Goal: Transaction & Acquisition: Download file/media

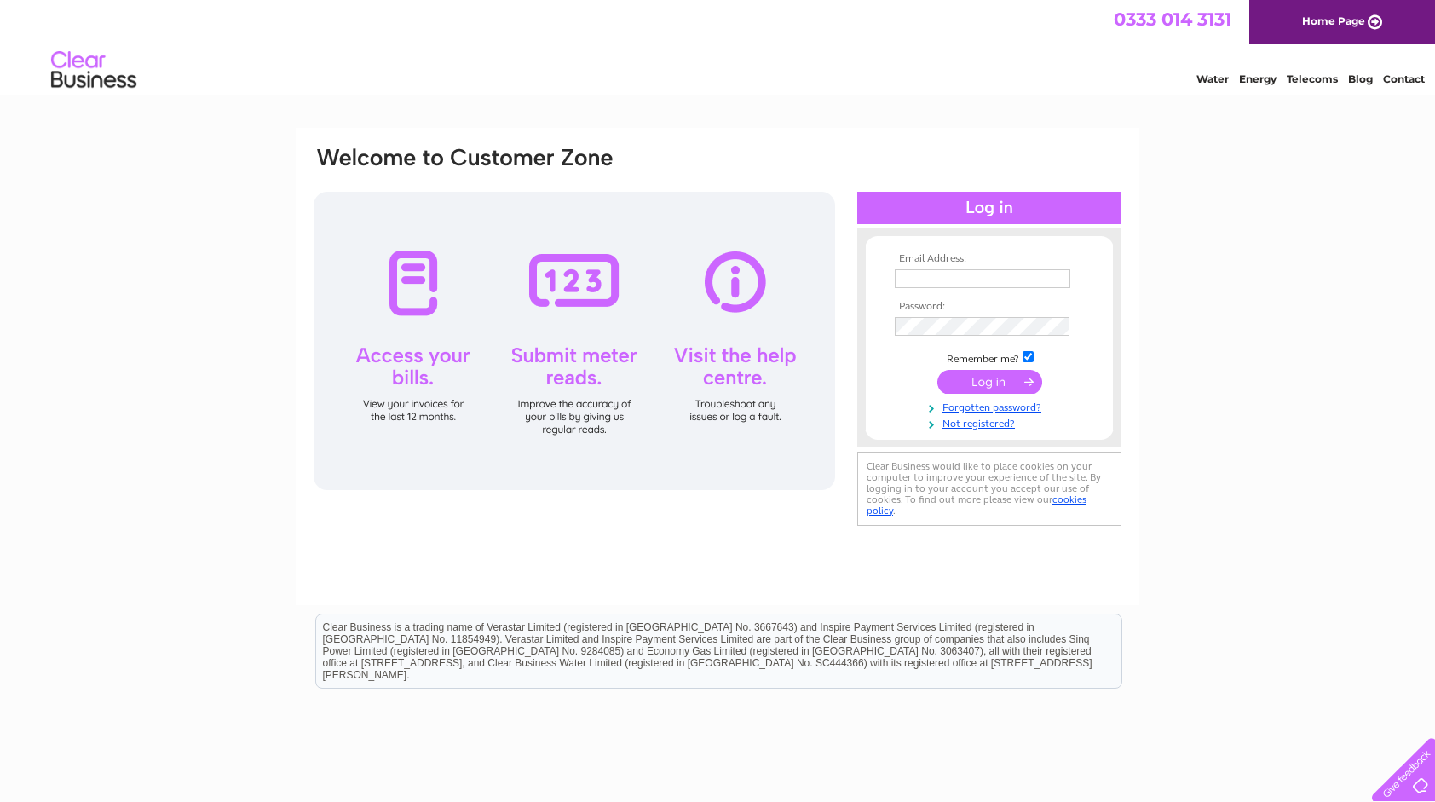
type input "david@oldcourtelectrical.co.uk"
click at [961, 382] on input "submit" at bounding box center [990, 382] width 105 height 24
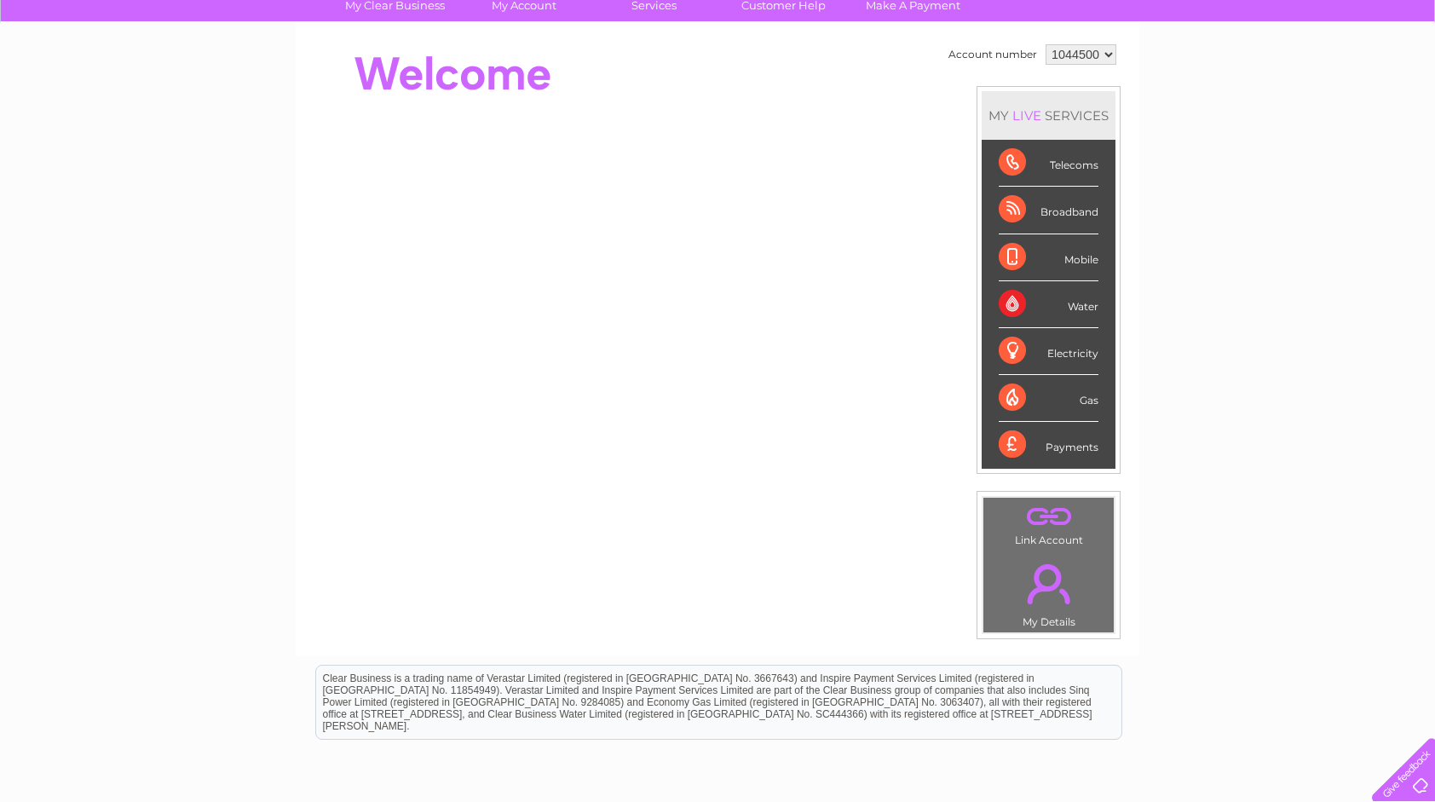
scroll to position [122, 0]
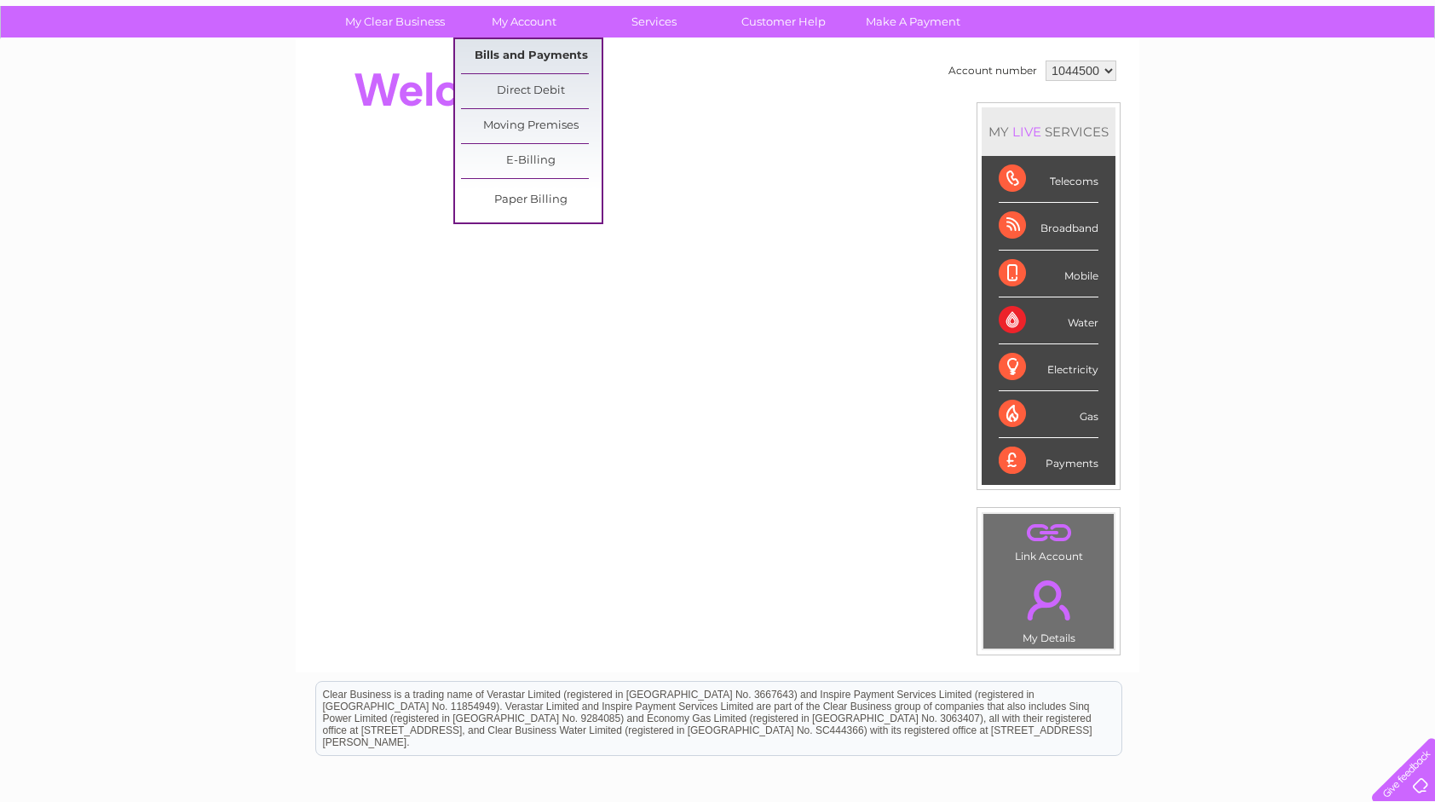
click at [533, 53] on link "Bills and Payments" at bounding box center [531, 56] width 141 height 34
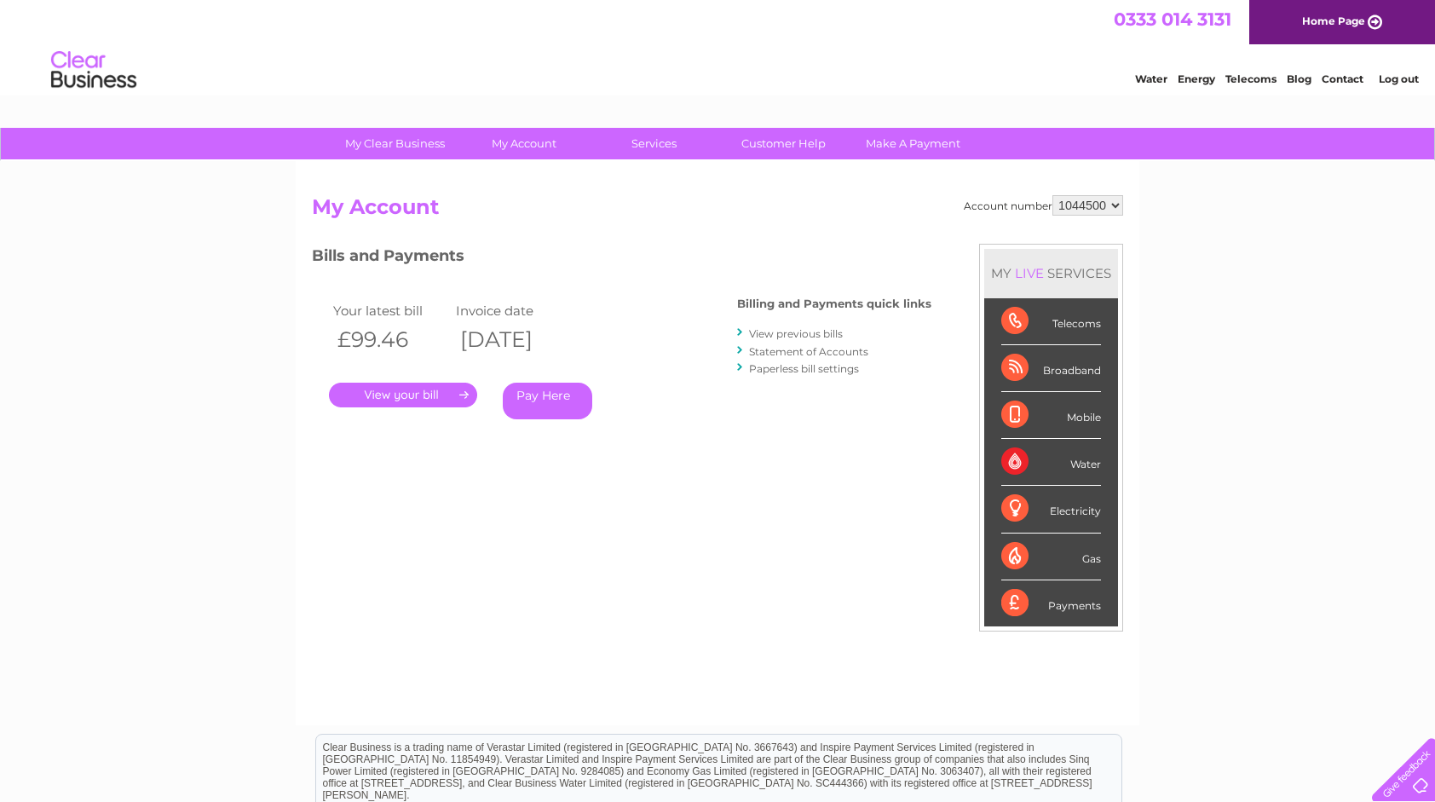
click at [416, 387] on link "." at bounding box center [403, 395] width 148 height 25
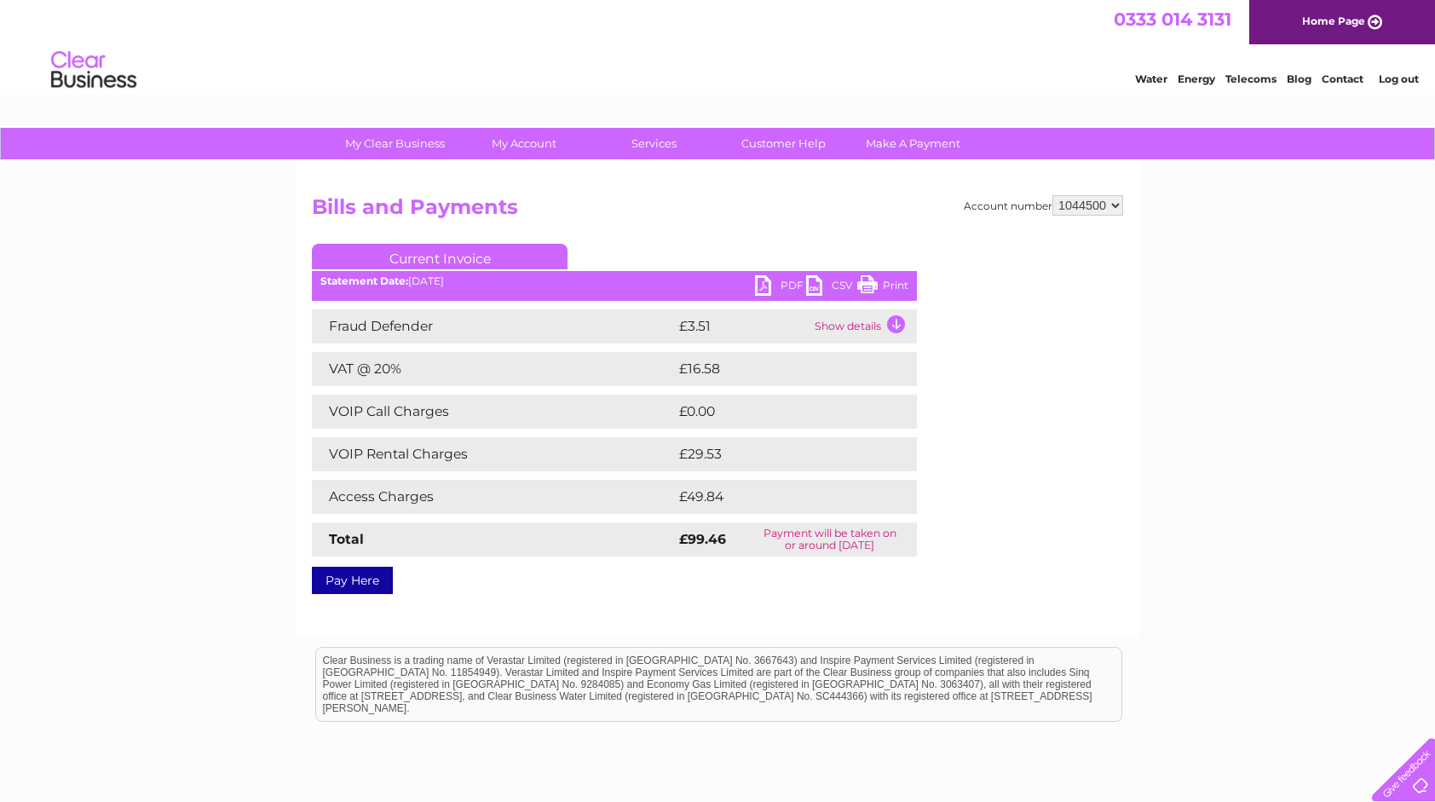
click at [405, 257] on link "Current Invoice" at bounding box center [440, 257] width 256 height 26
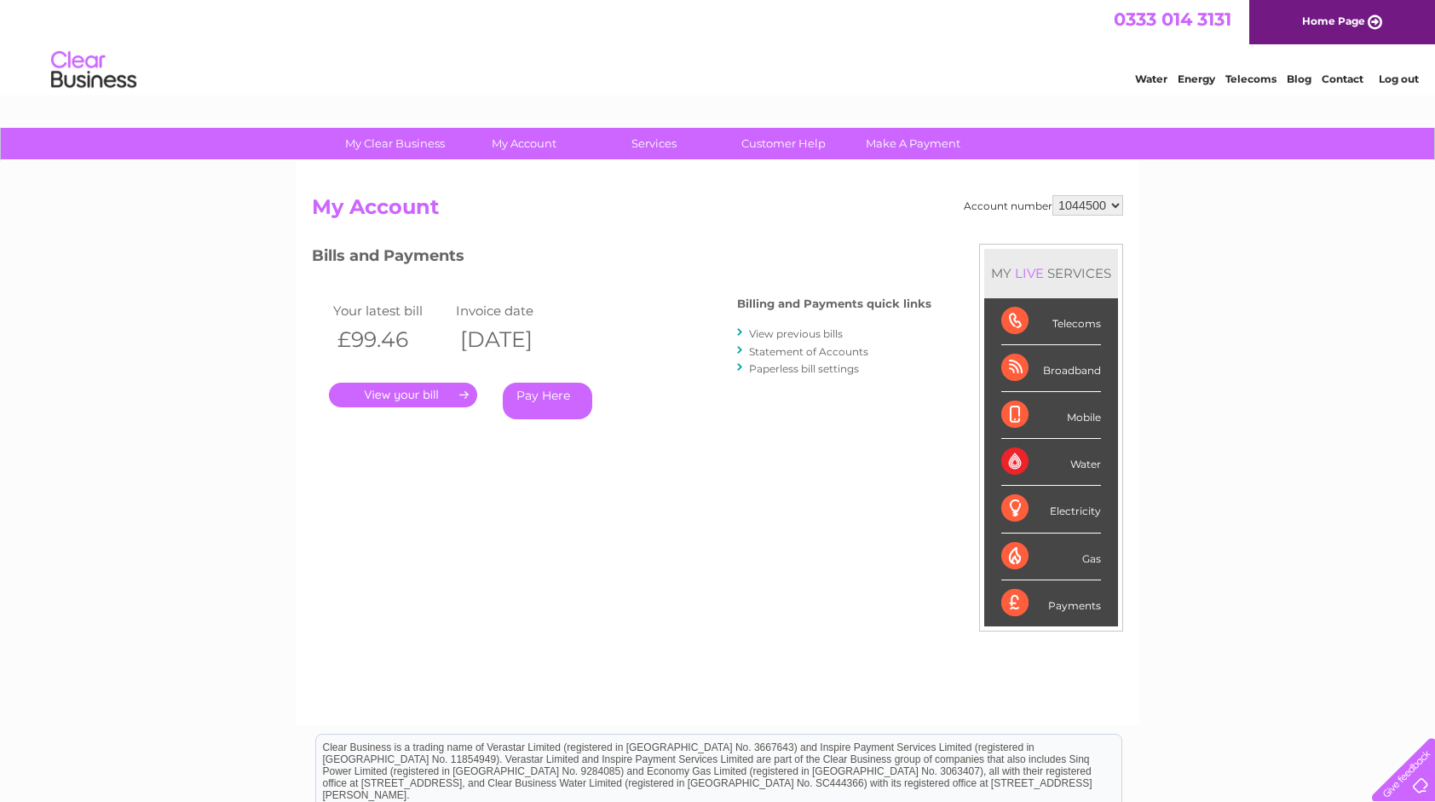
click at [765, 332] on link "View previous bills" at bounding box center [796, 333] width 94 height 13
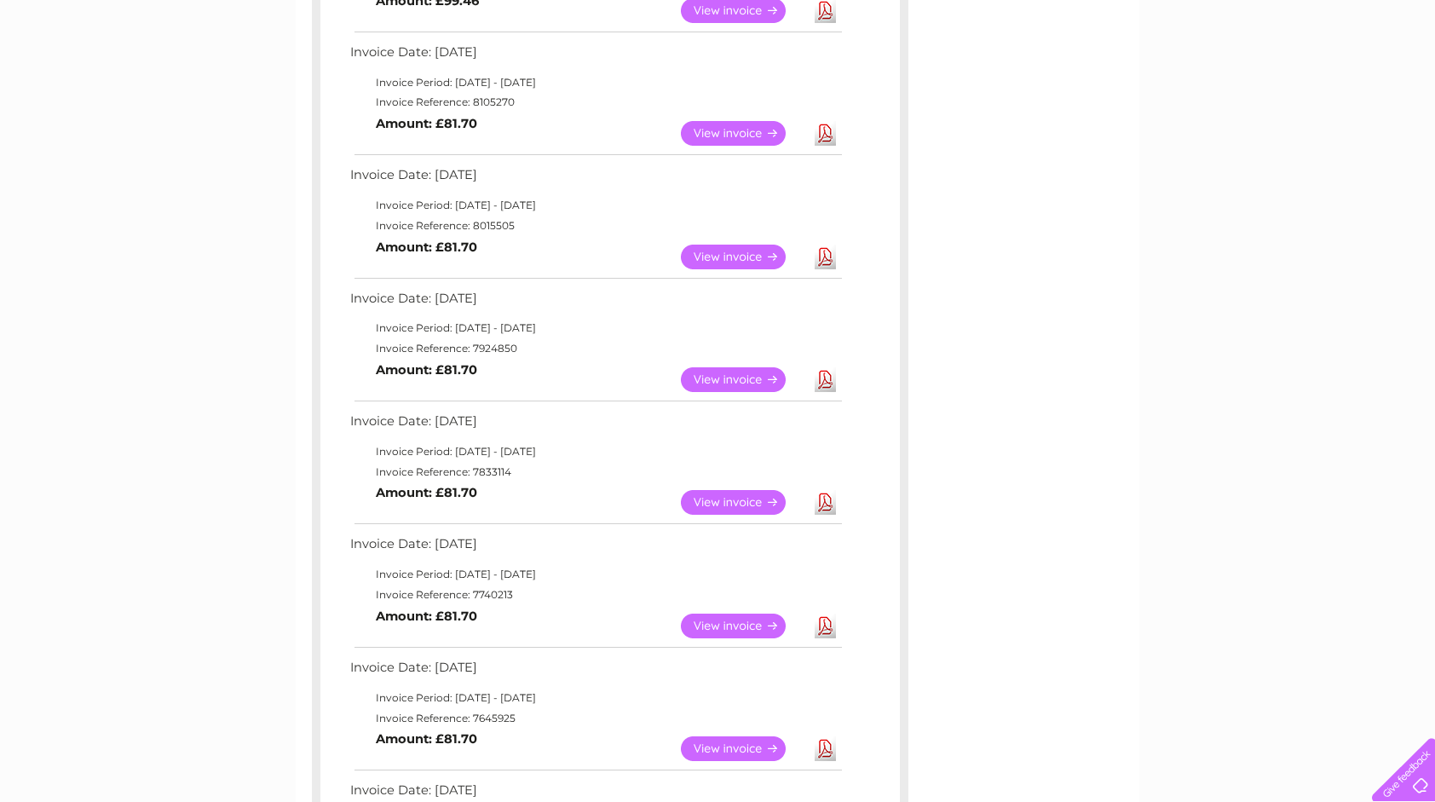
scroll to position [341, 0]
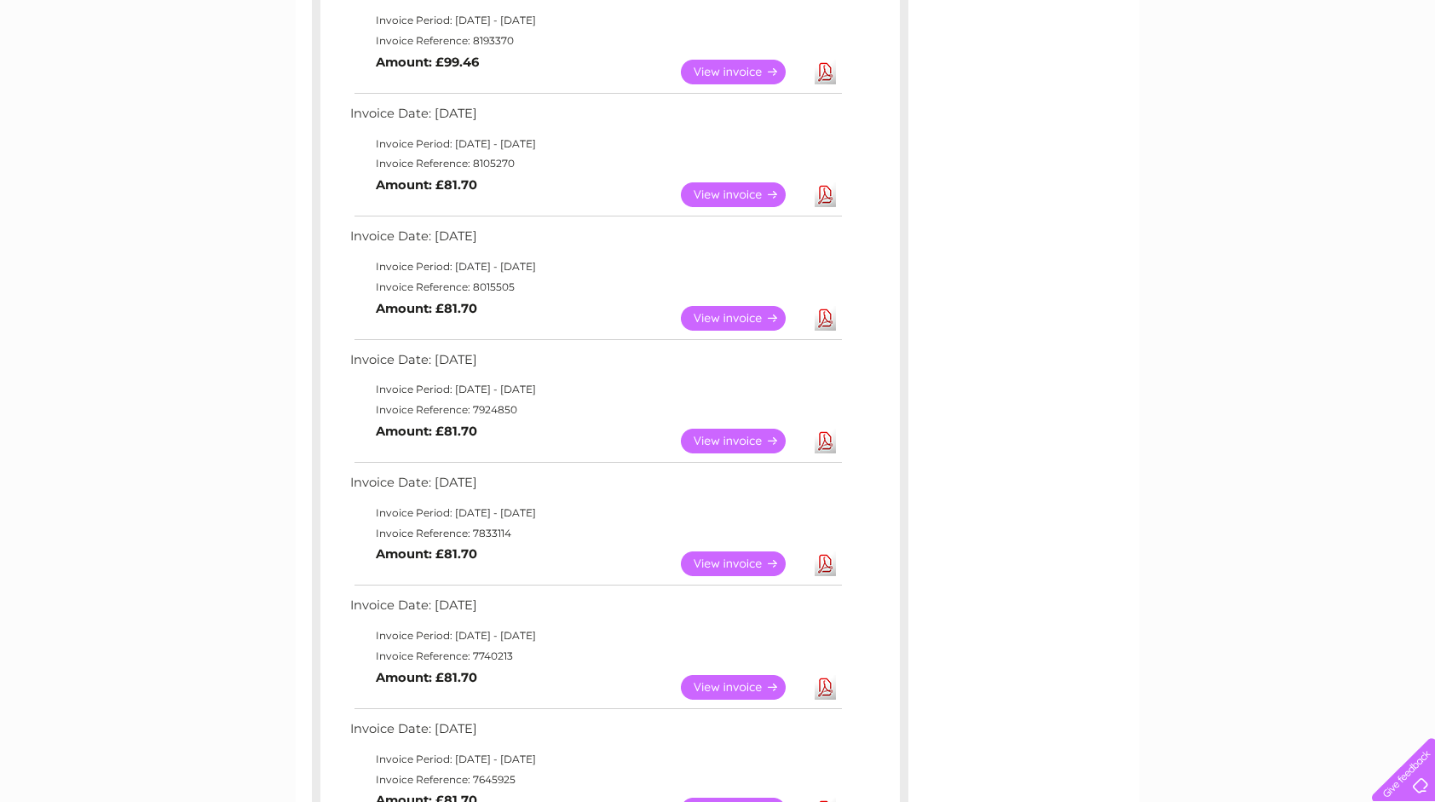
click at [827, 69] on link "Download" at bounding box center [825, 72] width 21 height 25
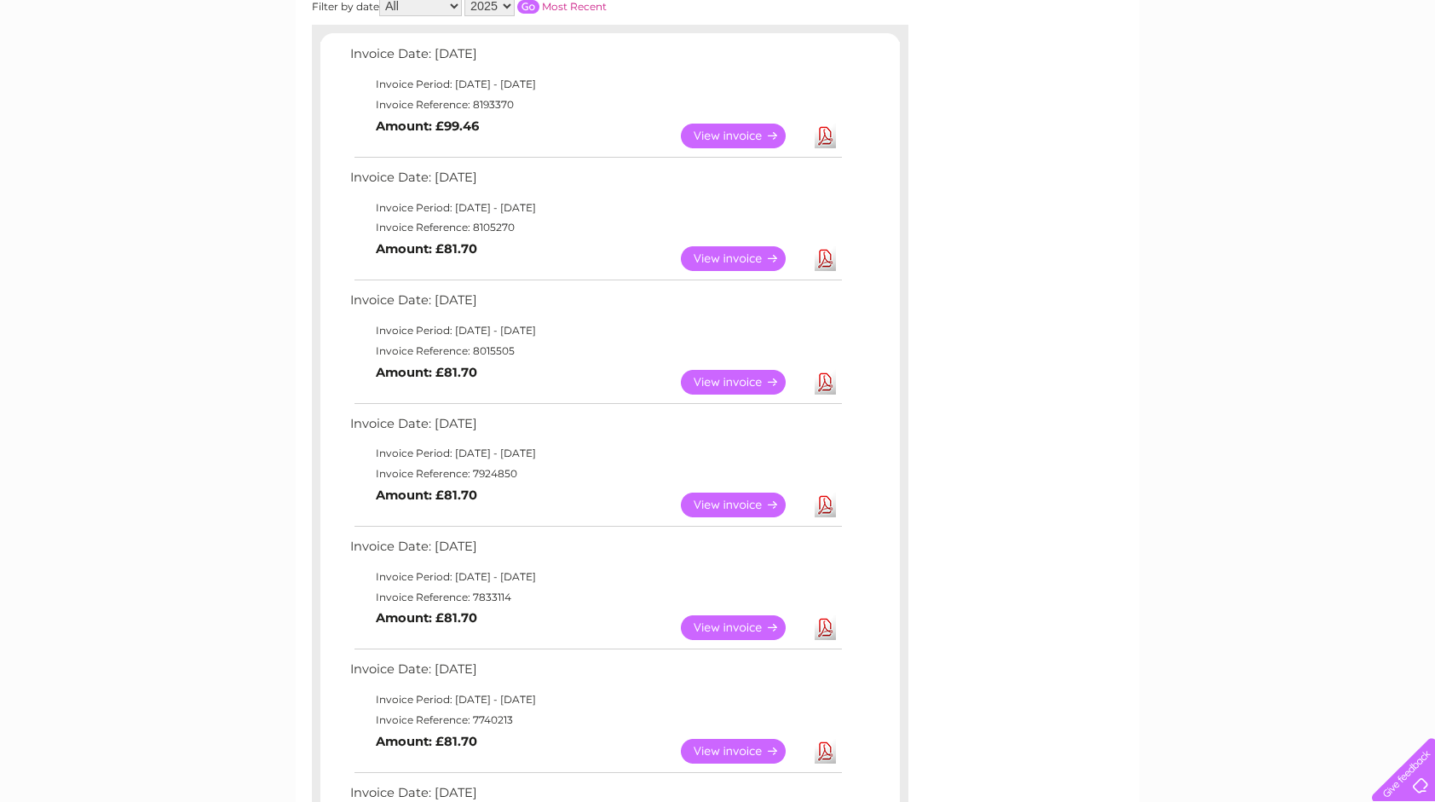
scroll to position [170, 0]
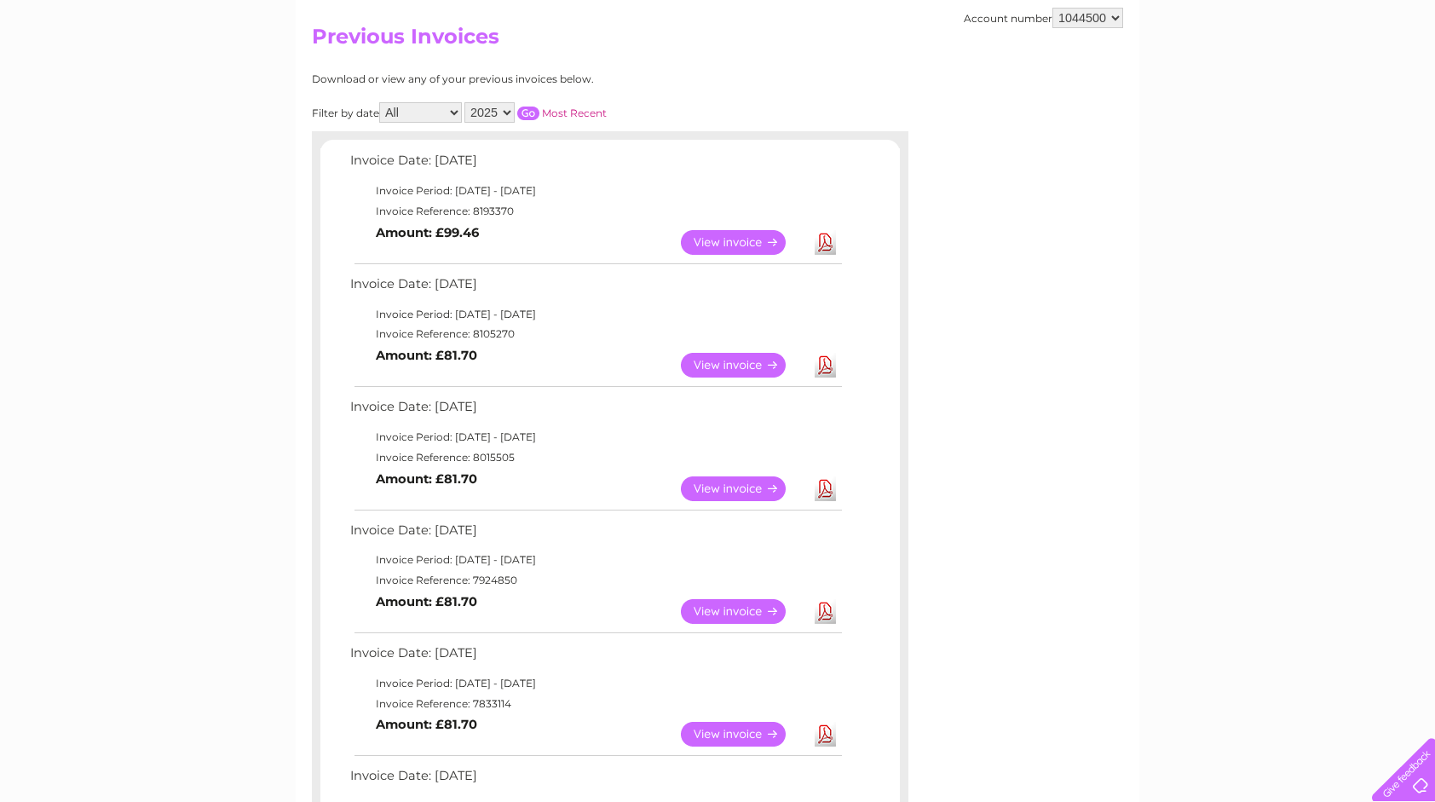
click at [831, 368] on link "Download" at bounding box center [825, 365] width 21 height 25
click at [828, 361] on link "Download" at bounding box center [825, 365] width 21 height 25
click at [824, 491] on link "Download" at bounding box center [825, 488] width 21 height 25
click at [830, 619] on link "Download" at bounding box center [825, 611] width 21 height 25
click at [825, 366] on link "Download" at bounding box center [825, 365] width 21 height 25
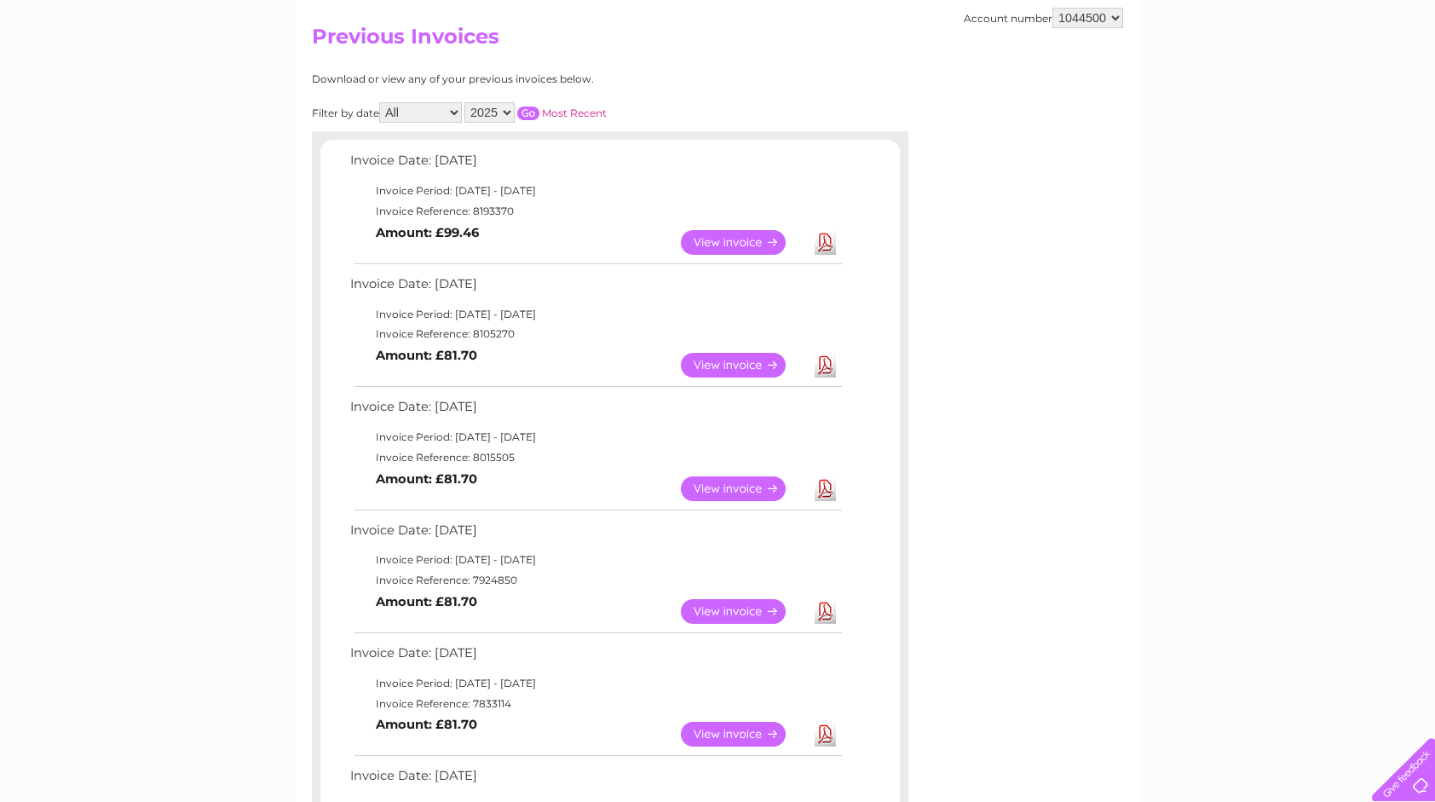
click at [828, 239] on link "Download" at bounding box center [825, 242] width 21 height 25
